Goal: Navigation & Orientation: Find specific page/section

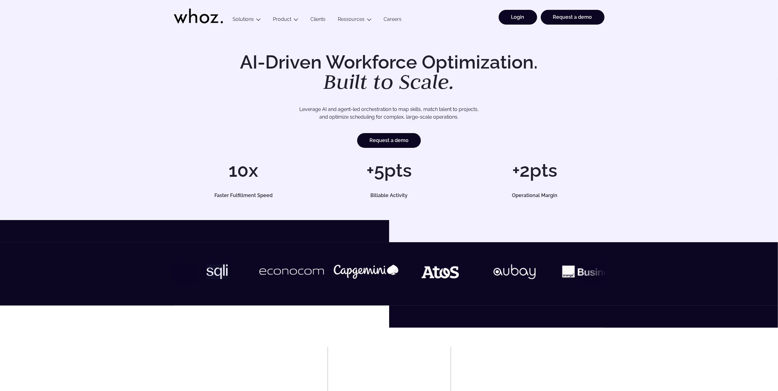
click at [526, 14] on link "Login" at bounding box center [518, 17] width 38 height 15
click at [516, 18] on link "Login" at bounding box center [518, 17] width 38 height 15
click at [516, 19] on link "Login" at bounding box center [518, 17] width 38 height 15
click at [516, 21] on link "Login" at bounding box center [518, 17] width 38 height 15
click at [520, 18] on link "Login" at bounding box center [518, 17] width 38 height 15
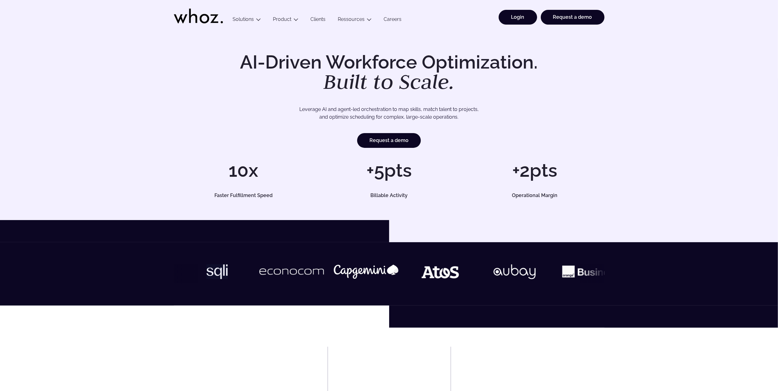
click at [509, 23] on link "Login" at bounding box center [518, 17] width 38 height 15
click at [511, 20] on link "Login" at bounding box center [518, 17] width 38 height 15
drag, startPoint x: 520, startPoint y: 16, endPoint x: 179, endPoint y: 385, distance: 501.9
click at [520, 16] on link "Login" at bounding box center [518, 17] width 38 height 15
